Goal: Information Seeking & Learning: Learn about a topic

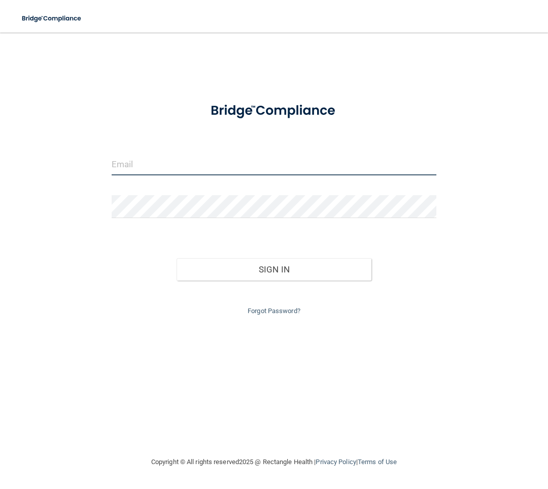
click at [188, 165] on input "email" at bounding box center [274, 163] width 325 height 23
type input "[PERSON_NAME][EMAIL_ADDRESS][DOMAIN_NAME]"
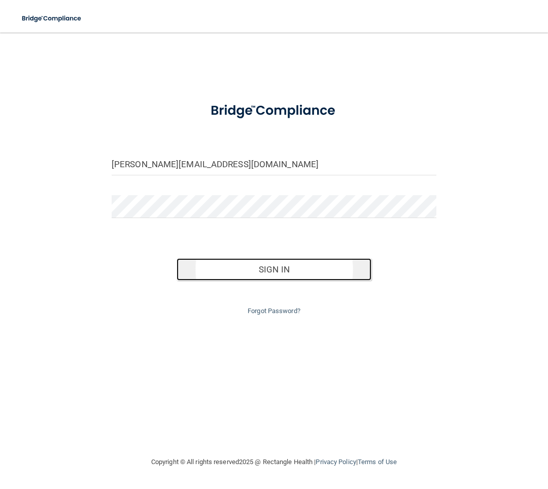
click at [243, 264] on button "Sign In" at bounding box center [274, 269] width 195 height 22
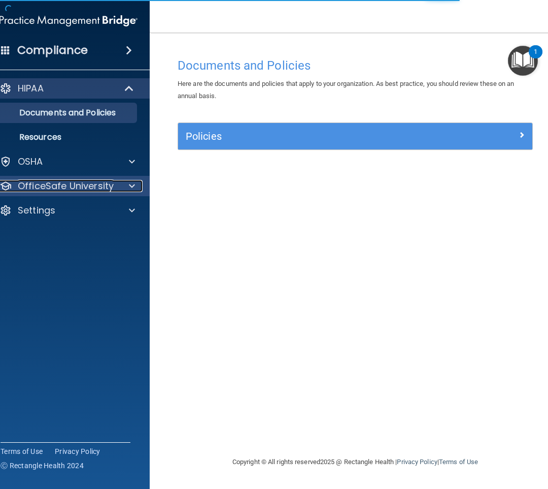
click at [129, 191] on span at bounding box center [132, 186] width 6 height 12
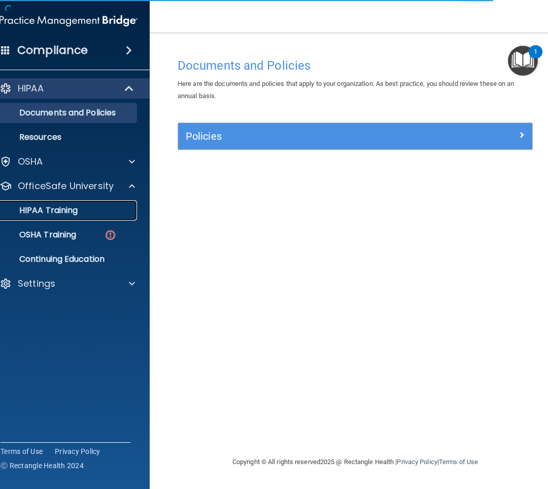
click at [112, 213] on div "HIPAA Training" at bounding box center [63, 210] width 139 height 10
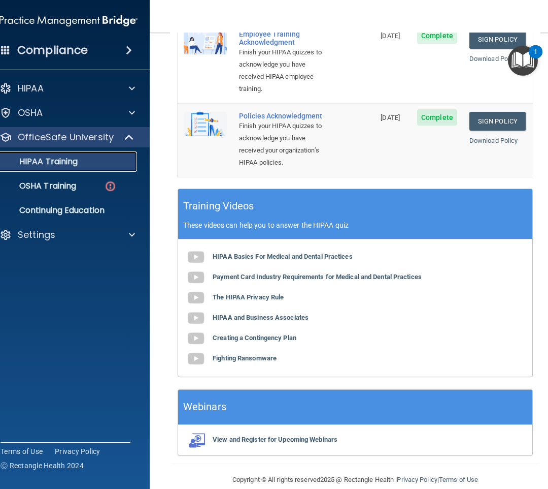
scroll to position [387, 0]
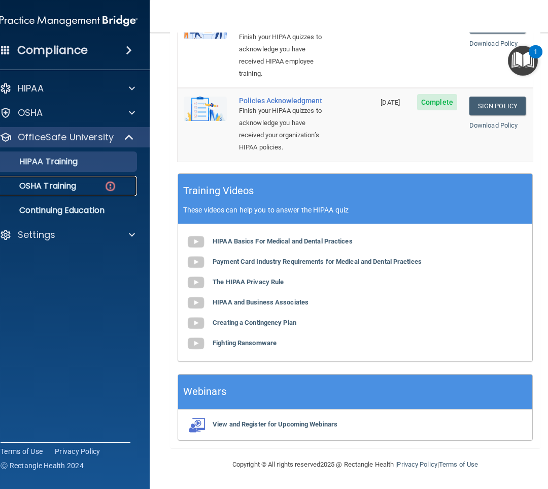
click at [58, 184] on p "OSHA Training" at bounding box center [35, 186] width 82 height 10
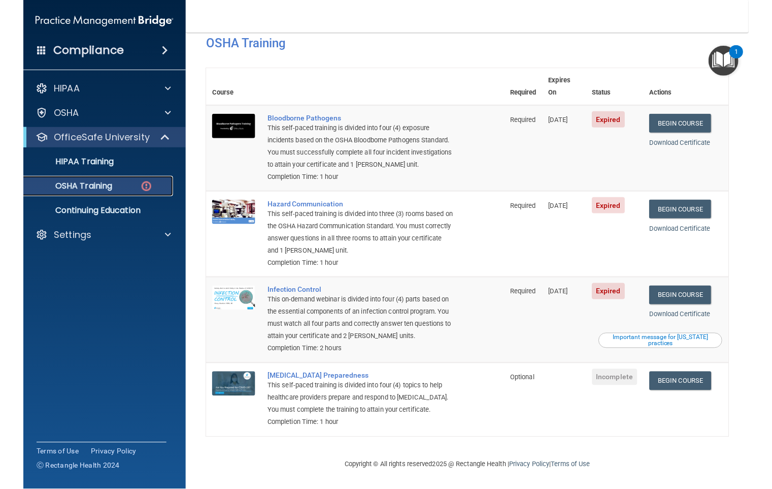
scroll to position [40, 0]
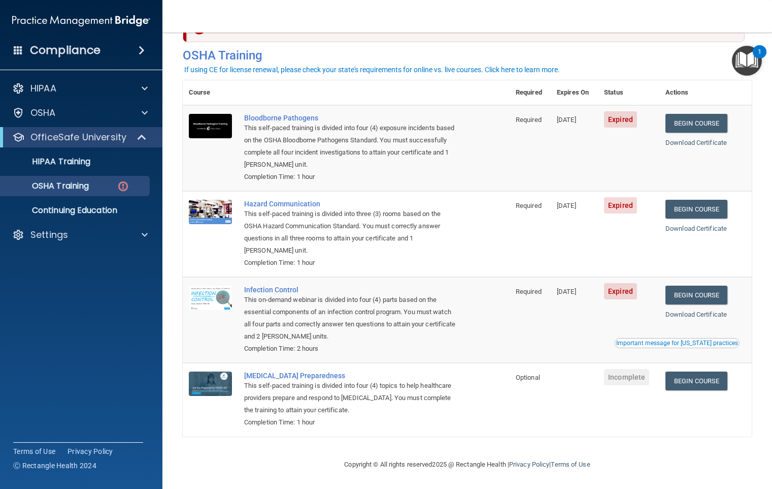
click at [533, 327] on td "Required" at bounding box center [530, 320] width 41 height 86
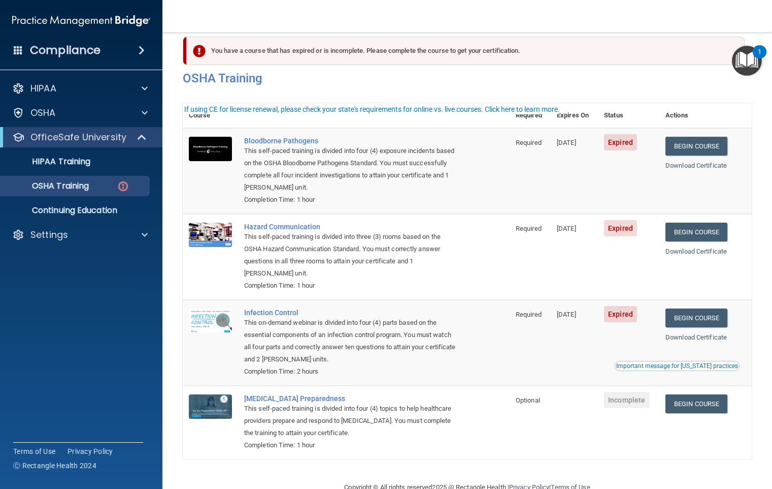
scroll to position [0, 0]
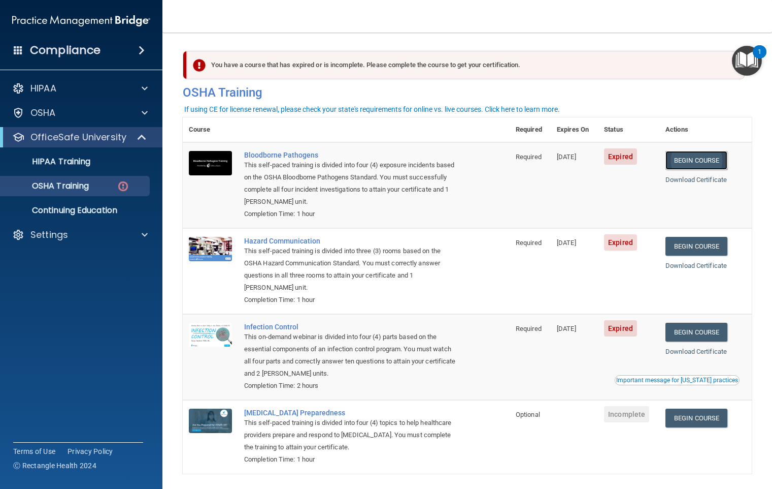
click at [548, 160] on link "Begin Course" at bounding box center [697, 160] width 62 height 19
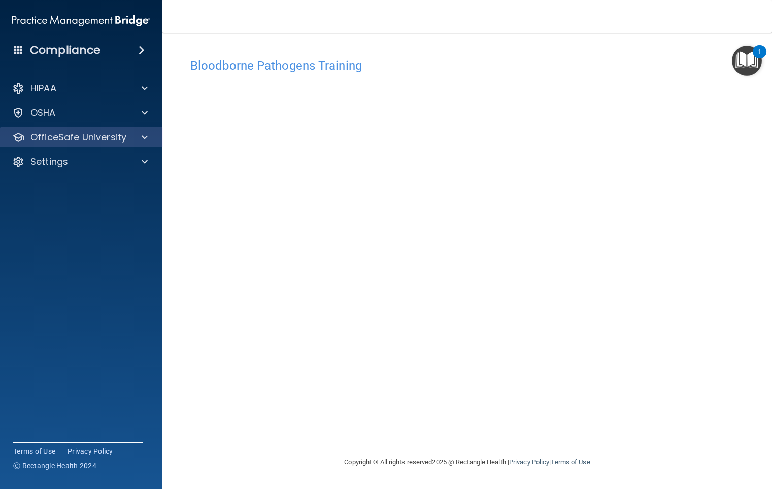
click at [108, 145] on div "OfficeSafe University" at bounding box center [81, 137] width 163 height 20
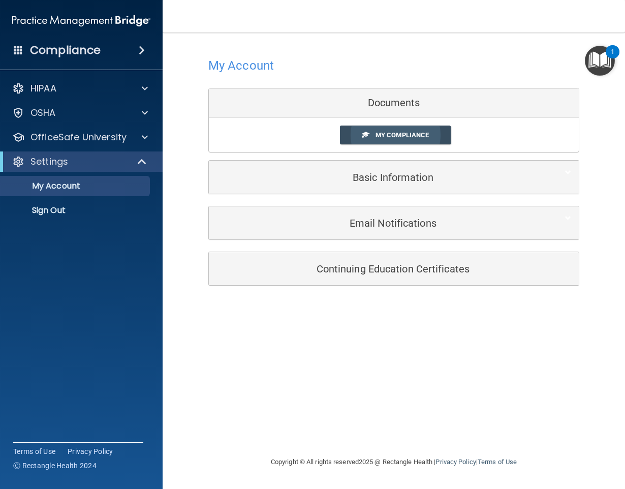
click at [392, 135] on span "My Compliance" at bounding box center [401, 135] width 53 height 8
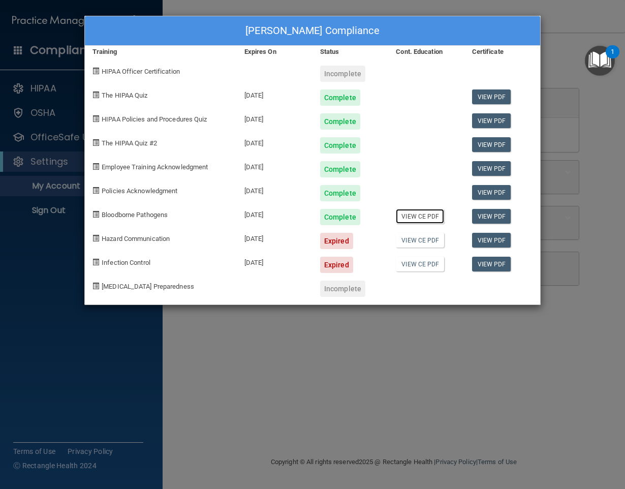
click at [412, 217] on link "View CE PDF" at bounding box center [420, 216] width 48 height 15
click at [495, 218] on link "View PDF" at bounding box center [491, 216] width 39 height 15
click at [263, 439] on div "Cydney Evans's Compliance Training Expires On Status Cont. Education Certificat…" at bounding box center [312, 244] width 625 height 489
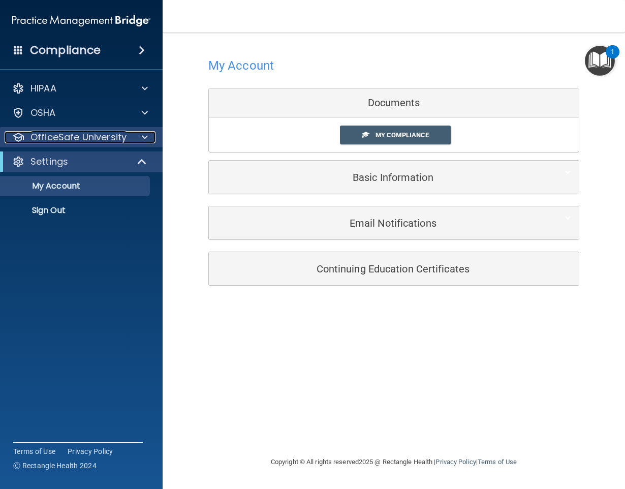
click at [92, 140] on p "OfficeSafe University" at bounding box center [78, 137] width 96 height 12
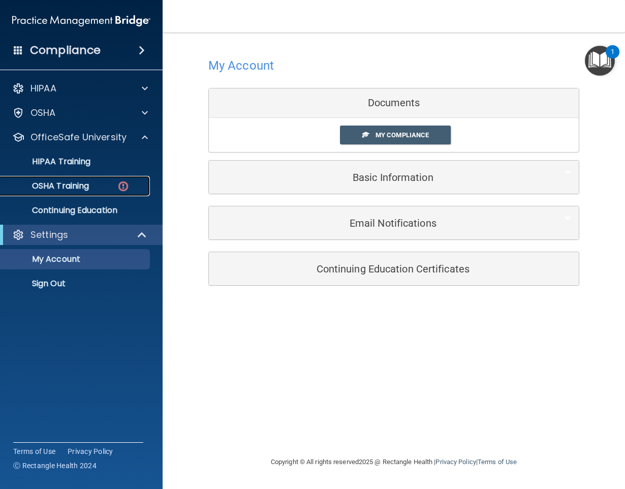
click at [84, 188] on p "OSHA Training" at bounding box center [48, 186] width 82 height 10
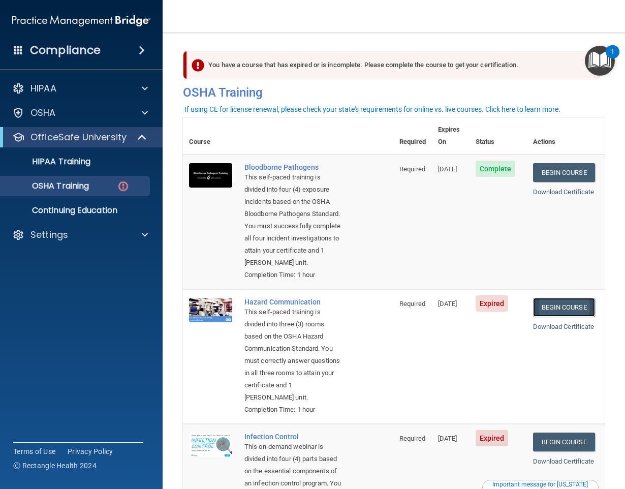
click at [556, 316] on link "Begin Course" at bounding box center [564, 307] width 62 height 19
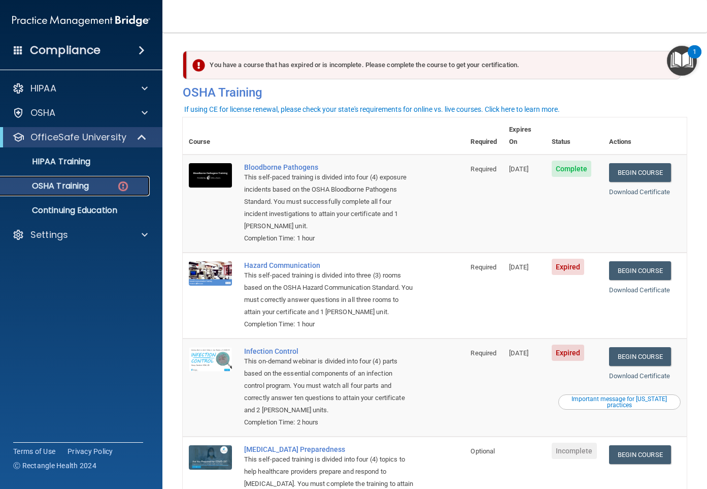
click at [106, 192] on link "OSHA Training" at bounding box center [70, 186] width 160 height 20
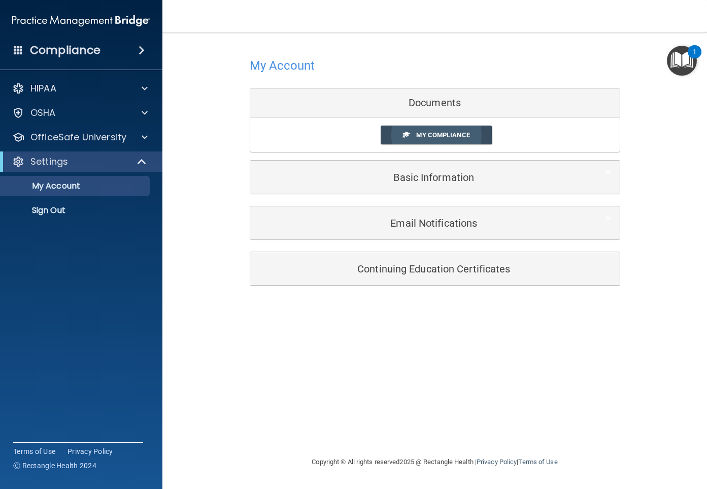
click at [442, 134] on span "My Compliance" at bounding box center [442, 135] width 53 height 8
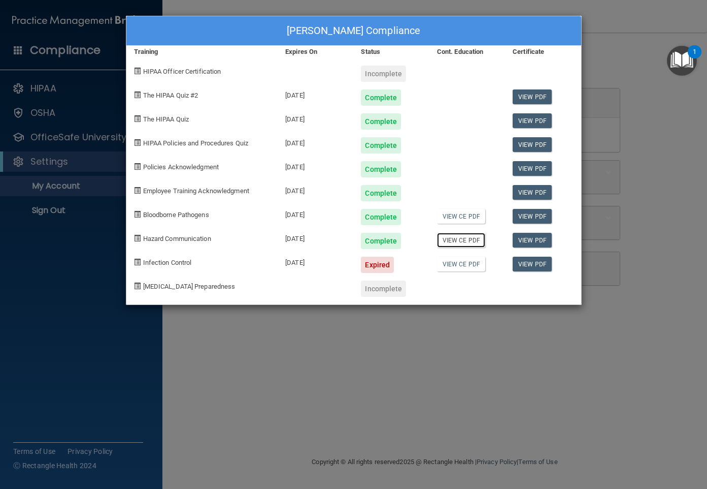
click at [480, 246] on link "View CE PDF" at bounding box center [461, 240] width 48 height 15
click at [525, 240] on link "View PDF" at bounding box center [532, 240] width 39 height 15
click at [604, 35] on div "Cydney Evans's Compliance Training Expires On Status Cont. Education Certificat…" at bounding box center [353, 244] width 707 height 489
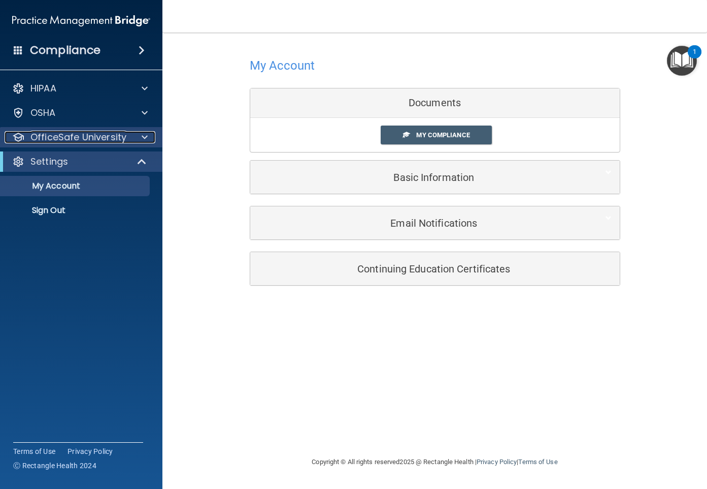
click at [119, 141] on p "OfficeSafe University" at bounding box center [78, 137] width 96 height 12
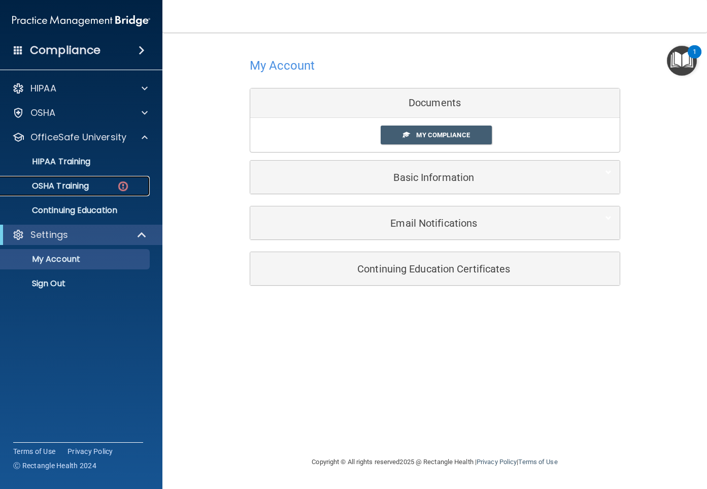
click at [113, 181] on div "OSHA Training" at bounding box center [76, 186] width 139 height 10
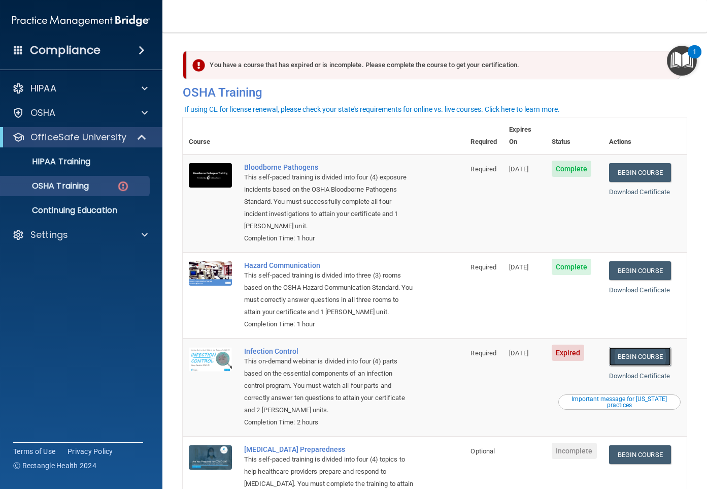
click at [624, 347] on link "Begin Course" at bounding box center [640, 356] width 62 height 19
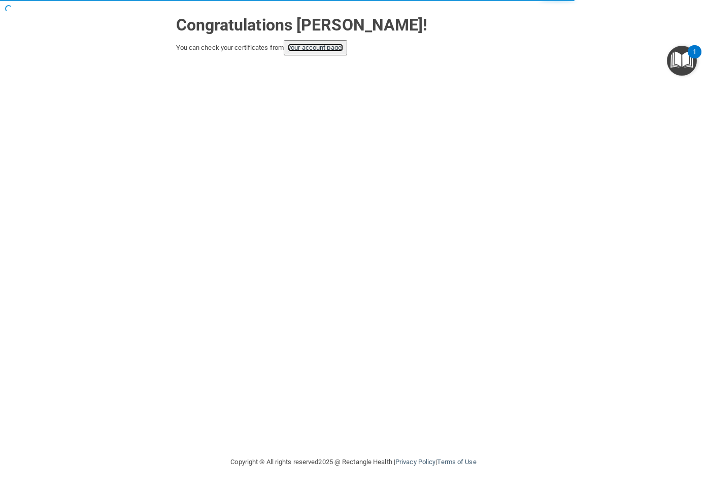
click at [327, 45] on link "your account page!" at bounding box center [315, 48] width 55 height 8
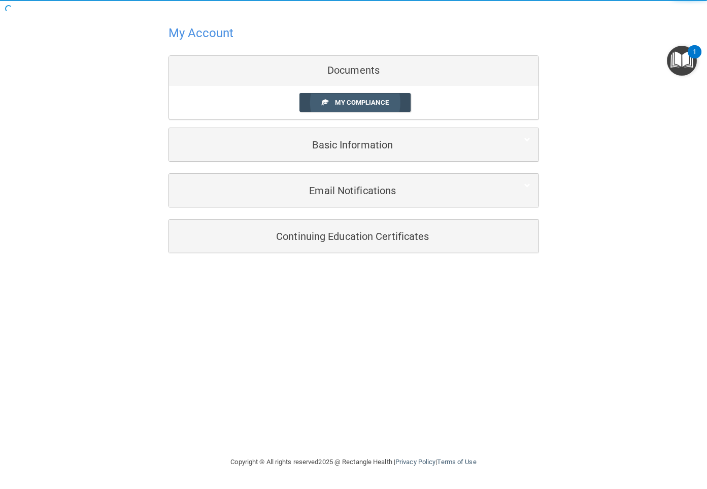
click at [348, 105] on span "My Compliance" at bounding box center [361, 103] width 53 height 8
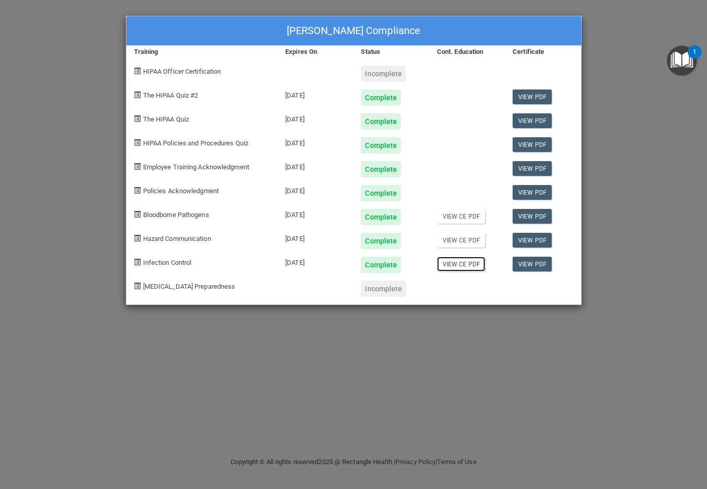
click at [471, 262] on link "View CE PDF" at bounding box center [461, 263] width 48 height 15
click at [532, 265] on link "View PDF" at bounding box center [532, 263] width 39 height 15
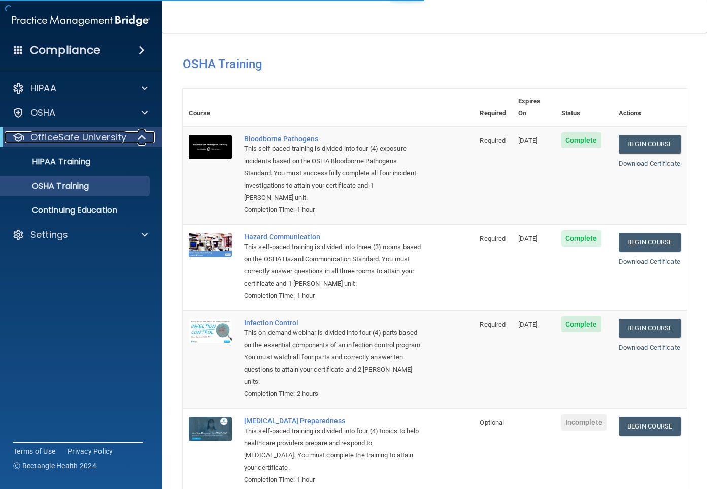
click at [111, 132] on p "OfficeSafe University" at bounding box center [78, 137] width 96 height 12
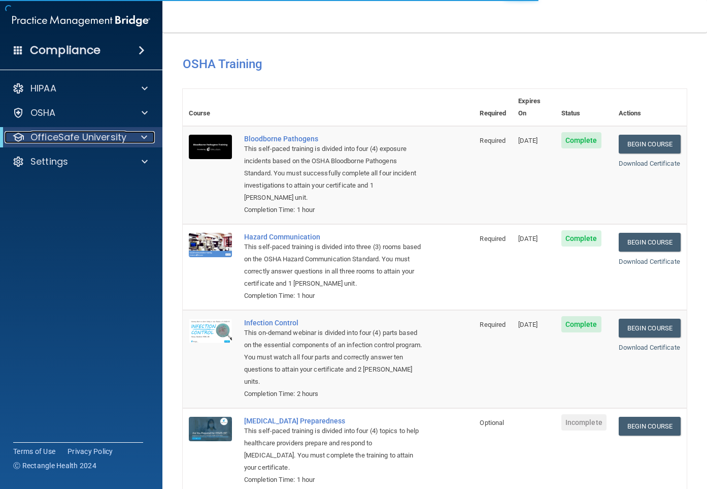
click at [110, 134] on p "OfficeSafe University" at bounding box center [78, 137] width 96 height 12
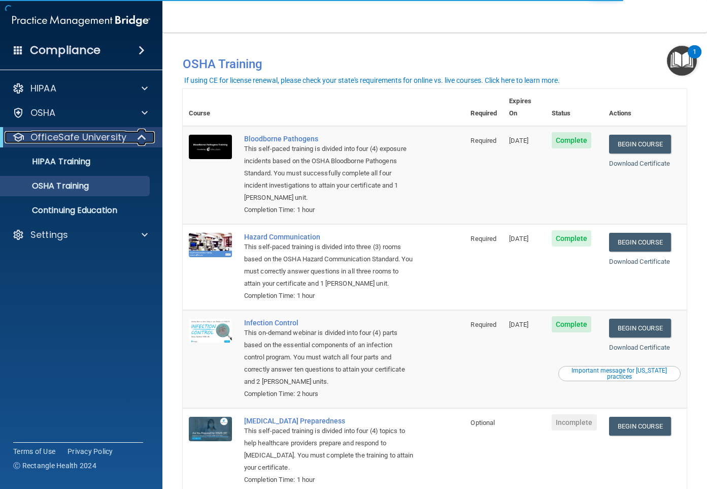
scroll to position [48, 0]
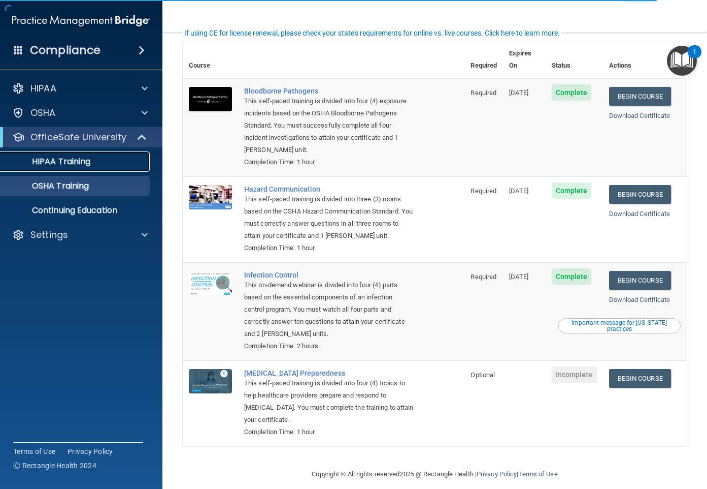
click at [120, 164] on div "HIPAA Training" at bounding box center [76, 161] width 139 height 10
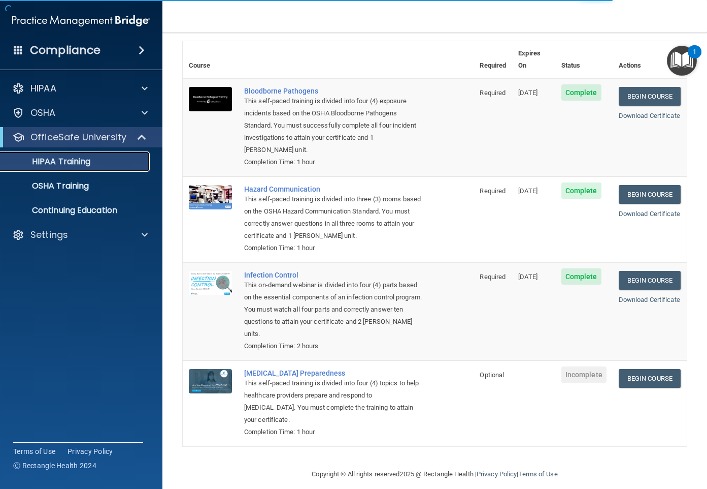
scroll to position [313, 0]
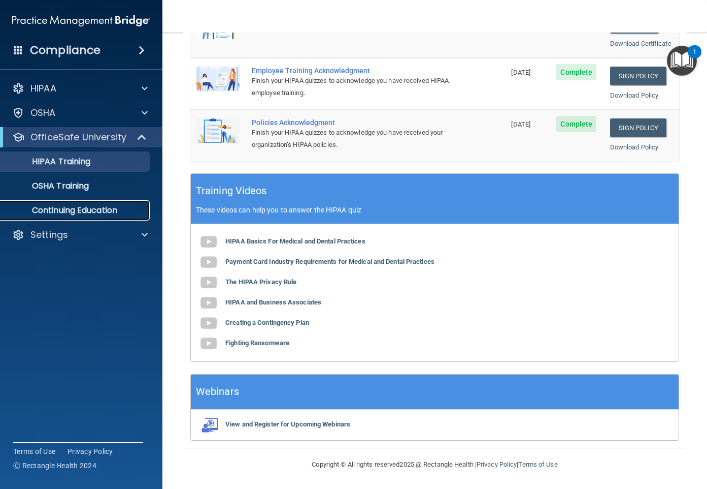
click at [108, 212] on p "Continuing Education" at bounding box center [76, 210] width 139 height 10
